Goal: Find specific page/section: Find specific page/section

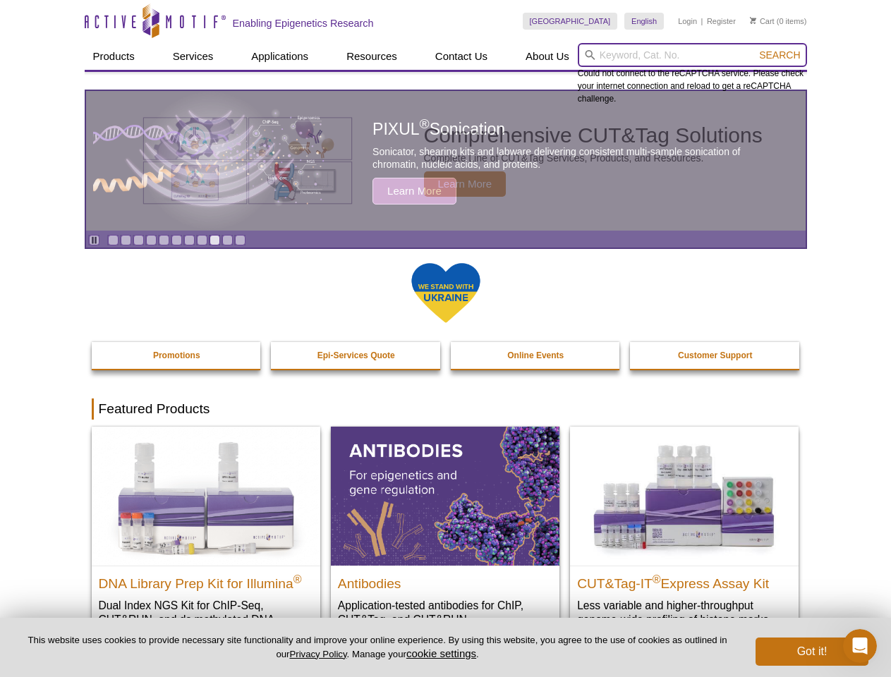
click at [692, 55] on input "search" at bounding box center [692, 55] width 229 height 24
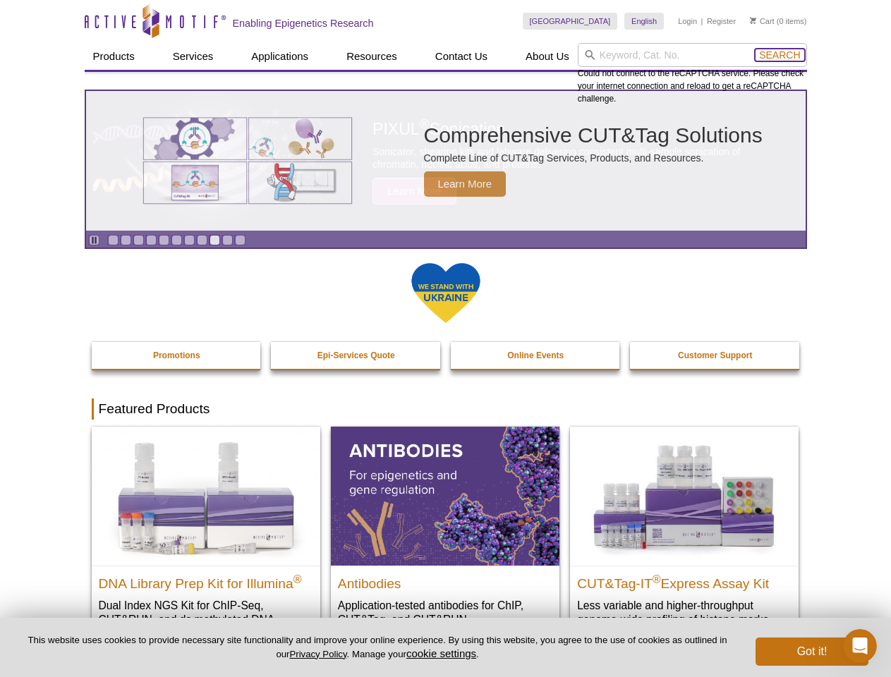
click at [780, 55] on span "Search" at bounding box center [779, 54] width 41 height 11
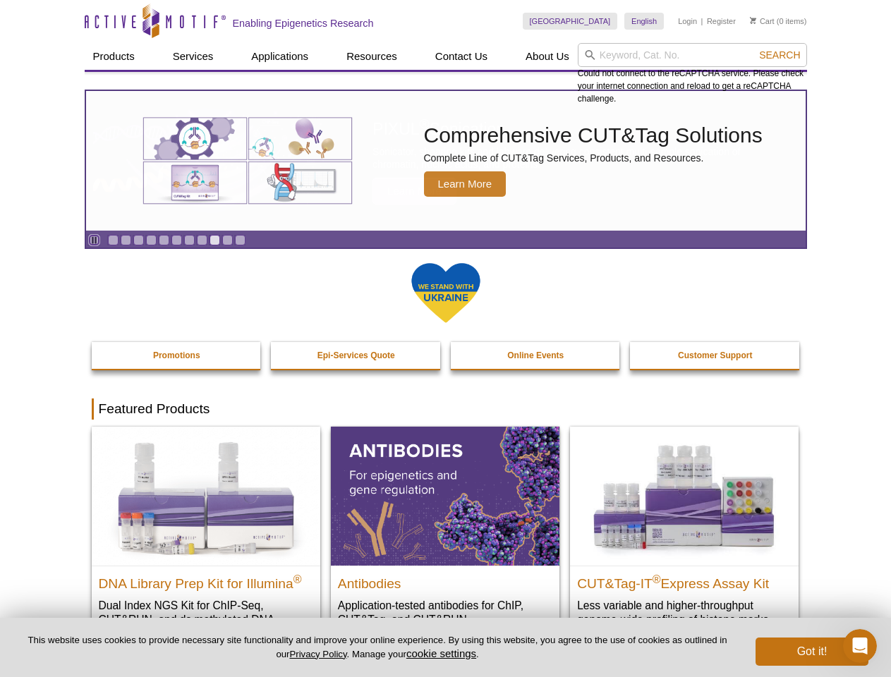
click at [94, 240] on icon "Pause" at bounding box center [94, 240] width 9 height 9
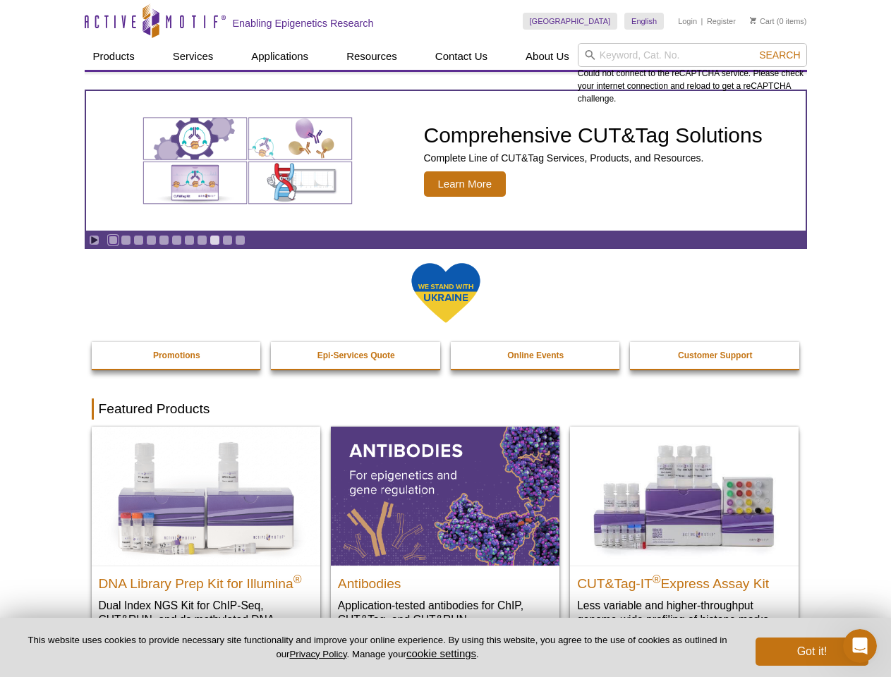
click at [113, 240] on link "Go to slide 1" at bounding box center [113, 240] width 11 height 11
click at [126, 240] on link "Go to slide 2" at bounding box center [126, 240] width 11 height 11
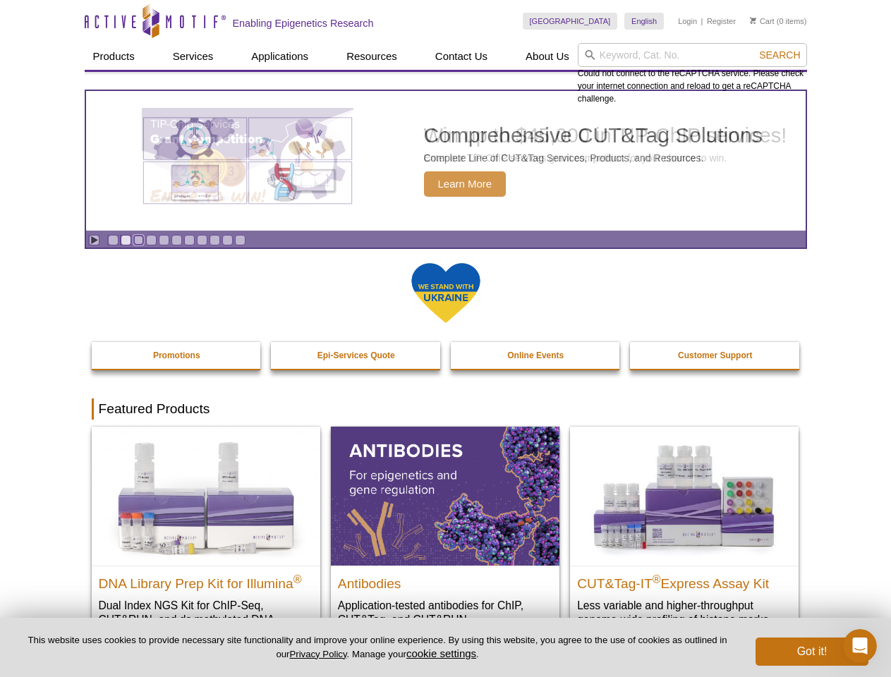
click at [138, 240] on link "Go to slide 3" at bounding box center [138, 240] width 11 height 11
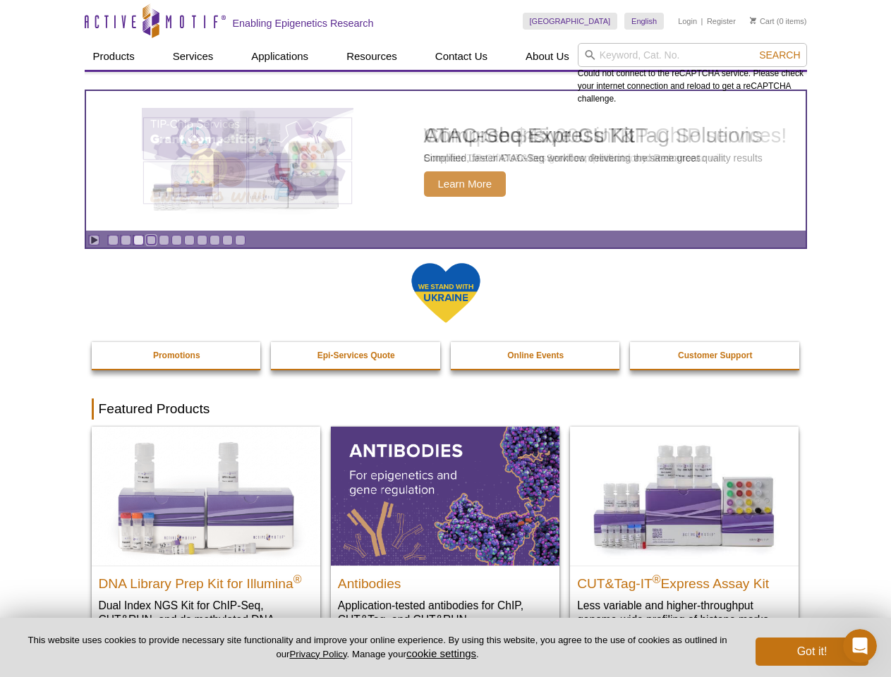
click at [151, 240] on link "Go to slide 4" at bounding box center [151, 240] width 11 height 11
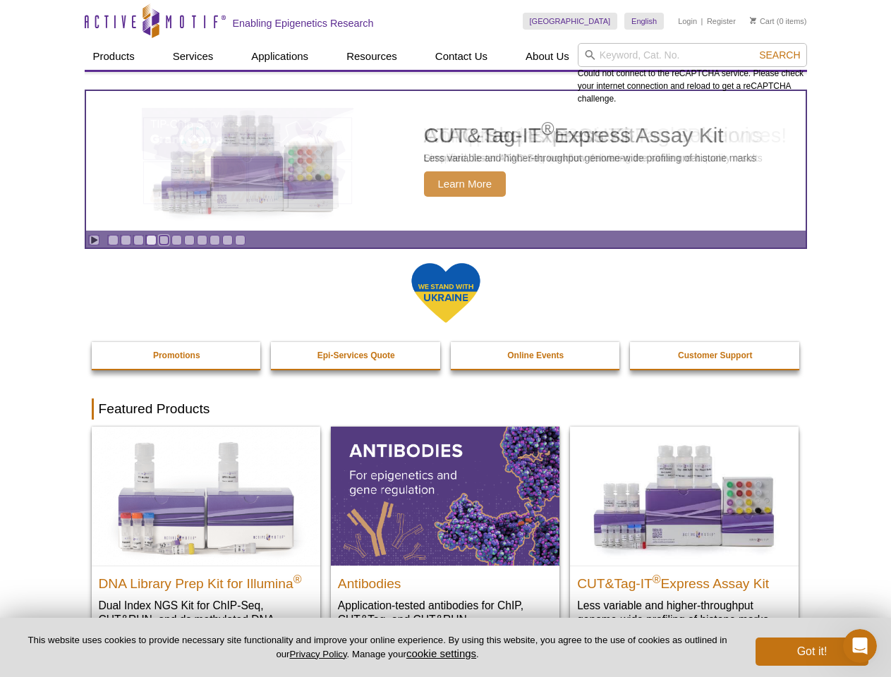
click at [164, 240] on link "Go to slide 5" at bounding box center [164, 240] width 11 height 11
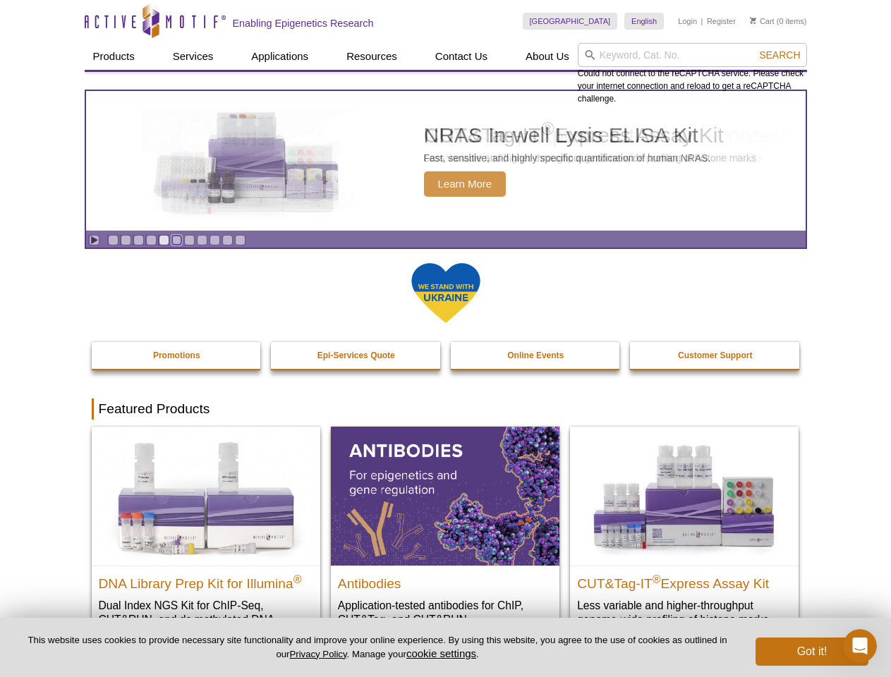
click at [176, 240] on link "Go to slide 6" at bounding box center [176, 240] width 11 height 11
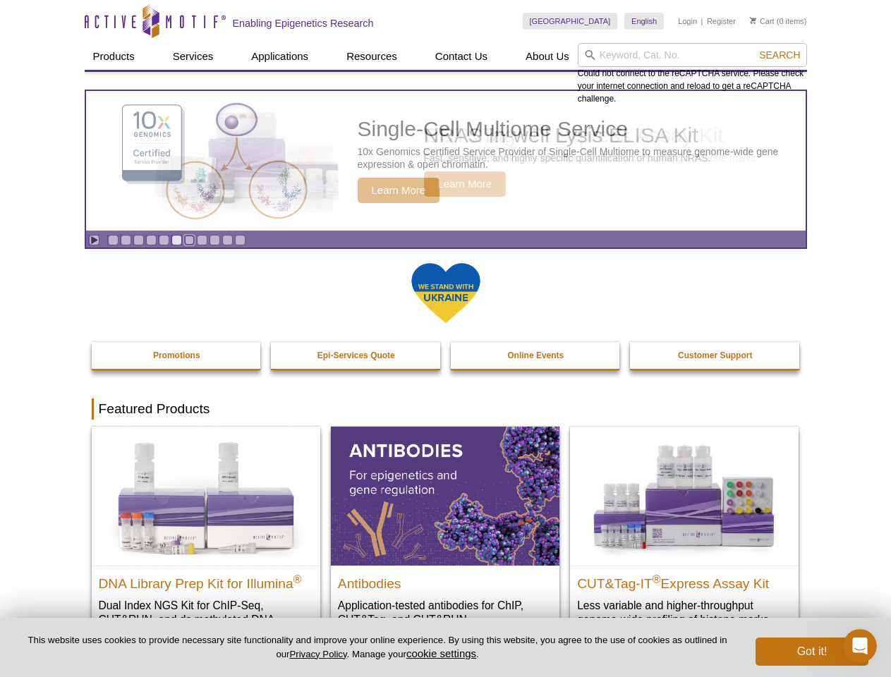
click at [189, 240] on link "Go to slide 7" at bounding box center [189, 240] width 11 height 11
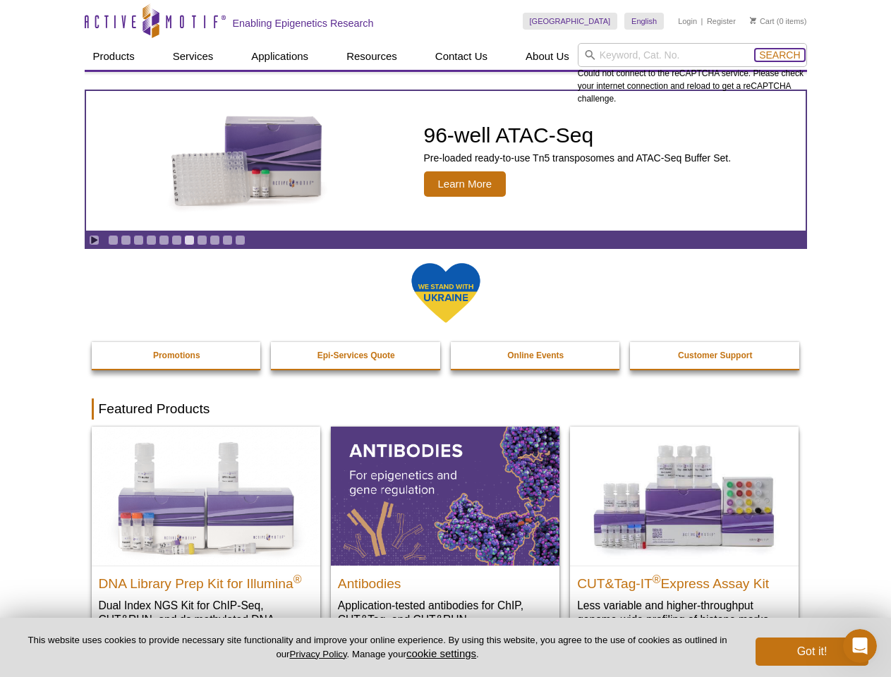
click at [780, 55] on span "Search" at bounding box center [779, 54] width 41 height 11
